Goal: Navigation & Orientation: Find specific page/section

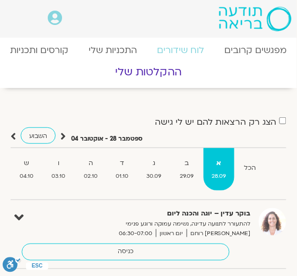
click at [230, 74] on link "ההקלטות שלי" at bounding box center [148, 72] width 357 height 26
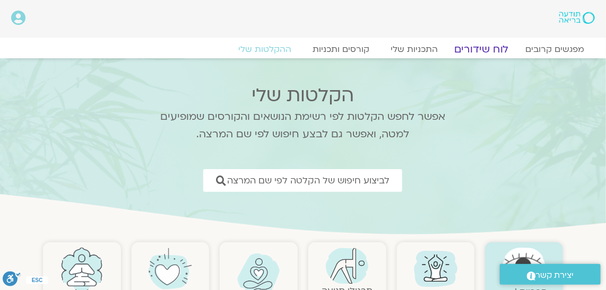
click at [297, 49] on link "לוח שידורים" at bounding box center [482, 49] width 80 height 13
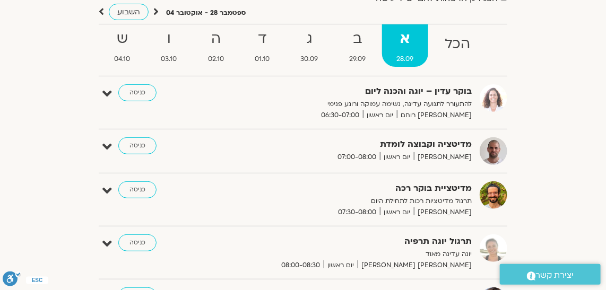
scroll to position [96, 0]
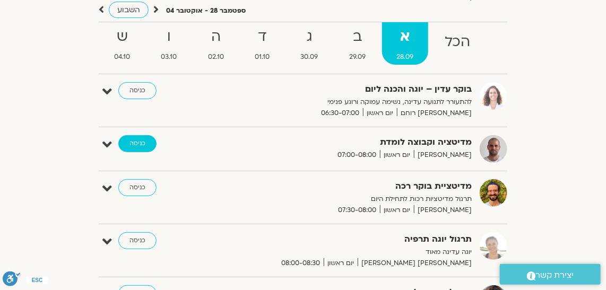
click at [137, 139] on link "כניסה" at bounding box center [137, 143] width 38 height 17
